Goal: Information Seeking & Learning: Learn about a topic

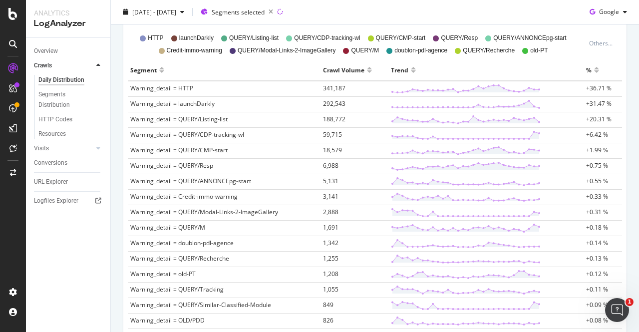
scroll to position [304, 0]
click at [204, 119] on span "Warning_detail = QUERY/Listing-list" at bounding box center [178, 119] width 97 height 8
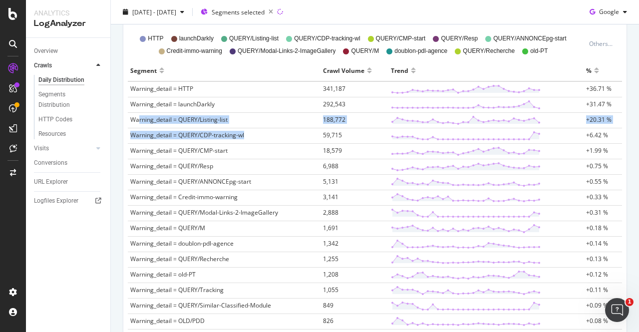
drag, startPoint x: 138, startPoint y: 120, endPoint x: 245, endPoint y: 127, distance: 107.5
click at [245, 128] on td "Warning_detail = QUERY/CDP-tracking-wl" at bounding box center [224, 135] width 193 height 15
